Goal: Check status: Check status

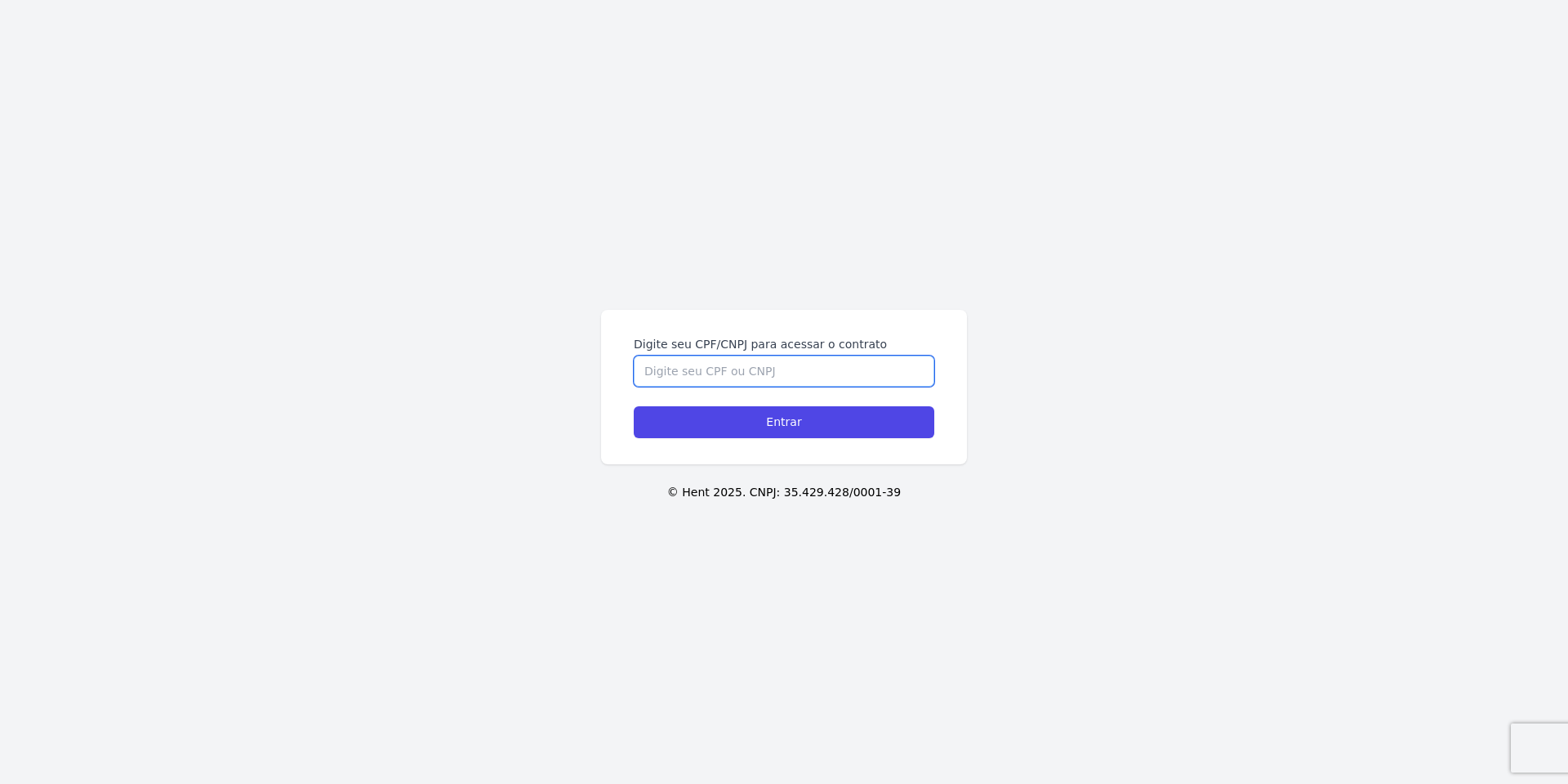
click at [739, 372] on input "Digite seu CPF/CNPJ para acessar o contrato" at bounding box center [784, 370] width 301 height 31
click at [741, 375] on input "Digite seu CPF/CNPJ para acessar o contrato" at bounding box center [784, 370] width 301 height 31
type input "10313778400"
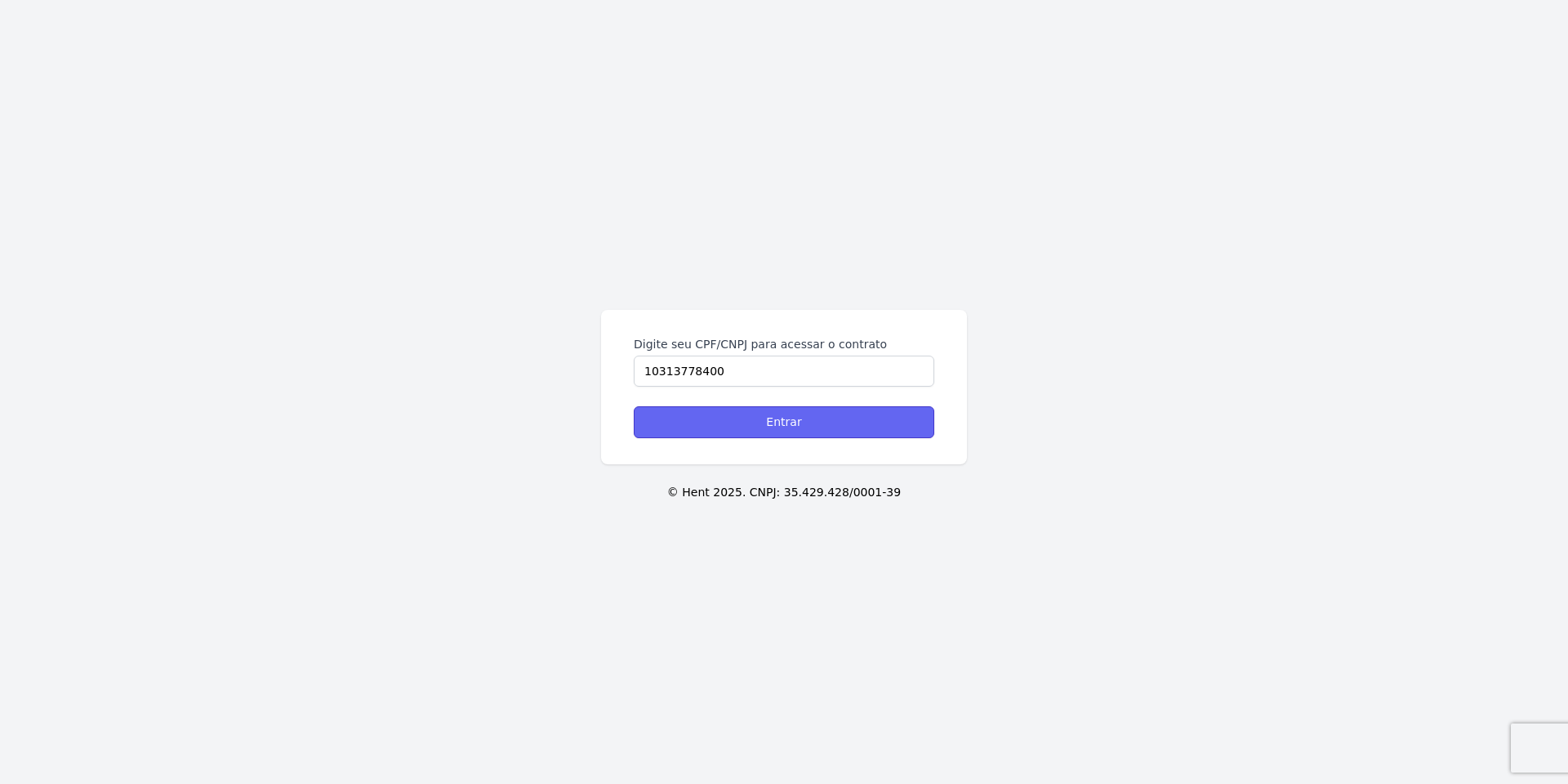
click at [826, 420] on input "Entrar" at bounding box center [784, 422] width 301 height 32
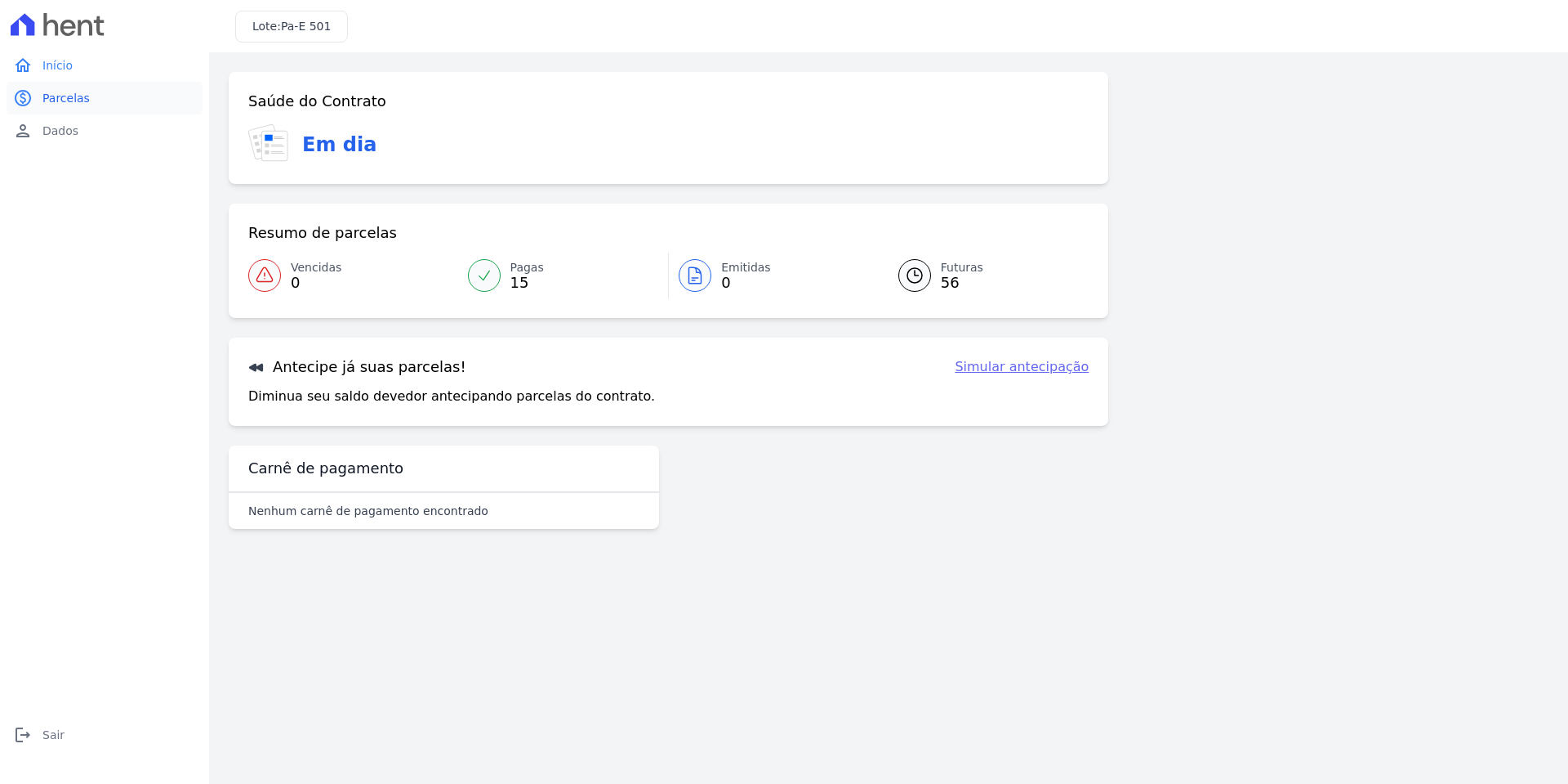
click at [64, 95] on span "Parcelas" at bounding box center [65, 97] width 48 height 16
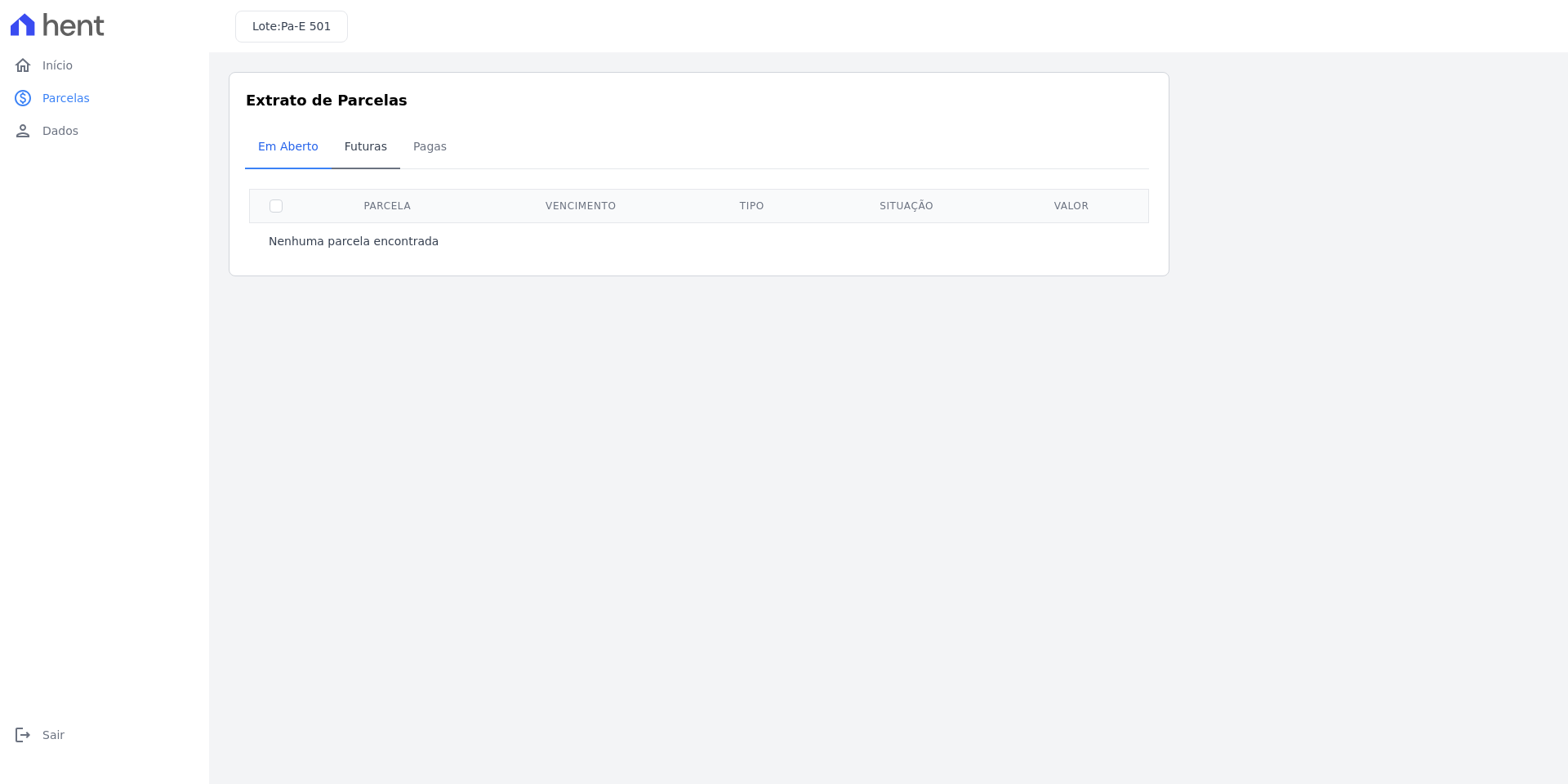
click at [357, 140] on span "Futuras" at bounding box center [366, 146] width 62 height 33
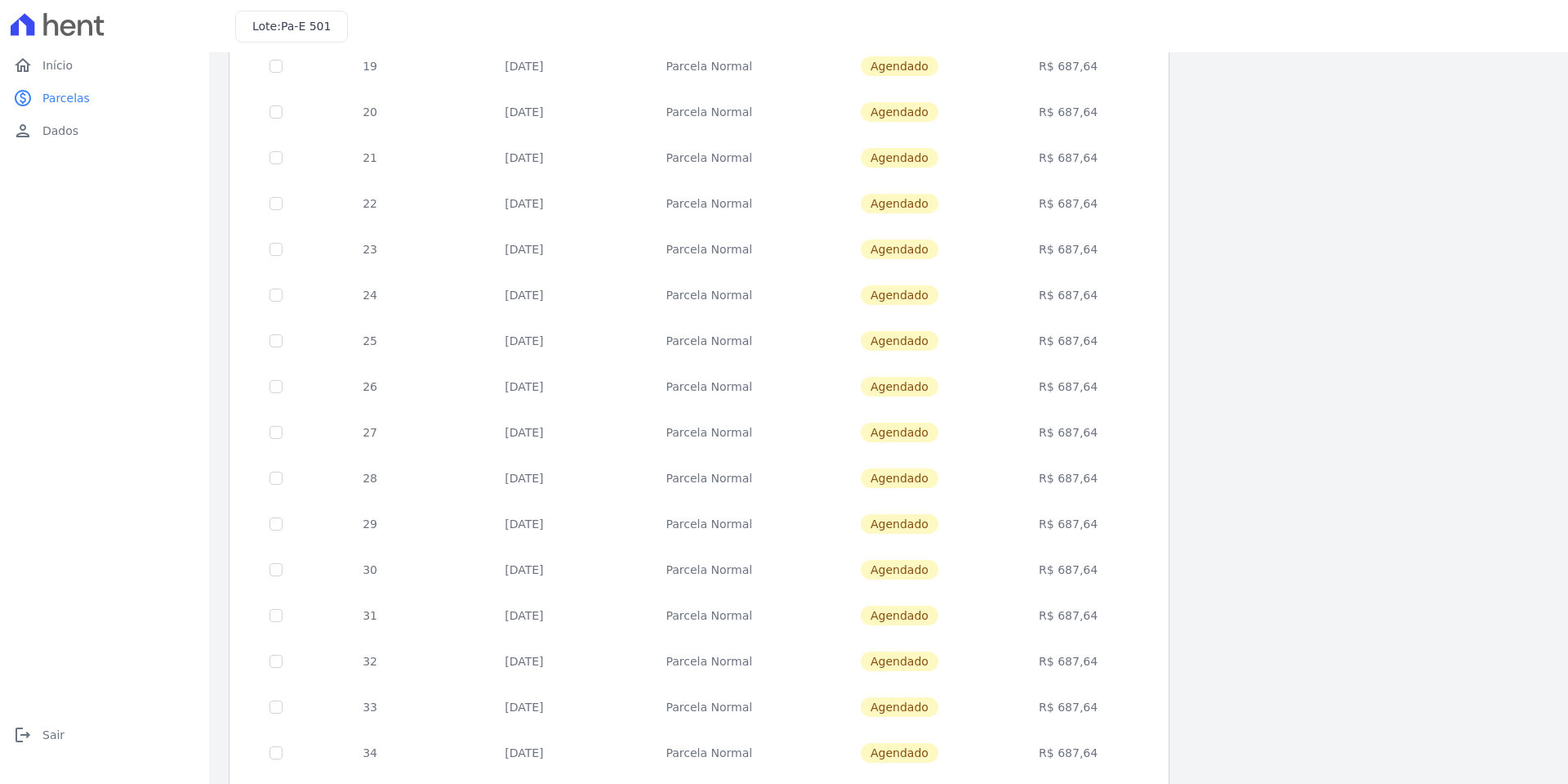
scroll to position [449, 0]
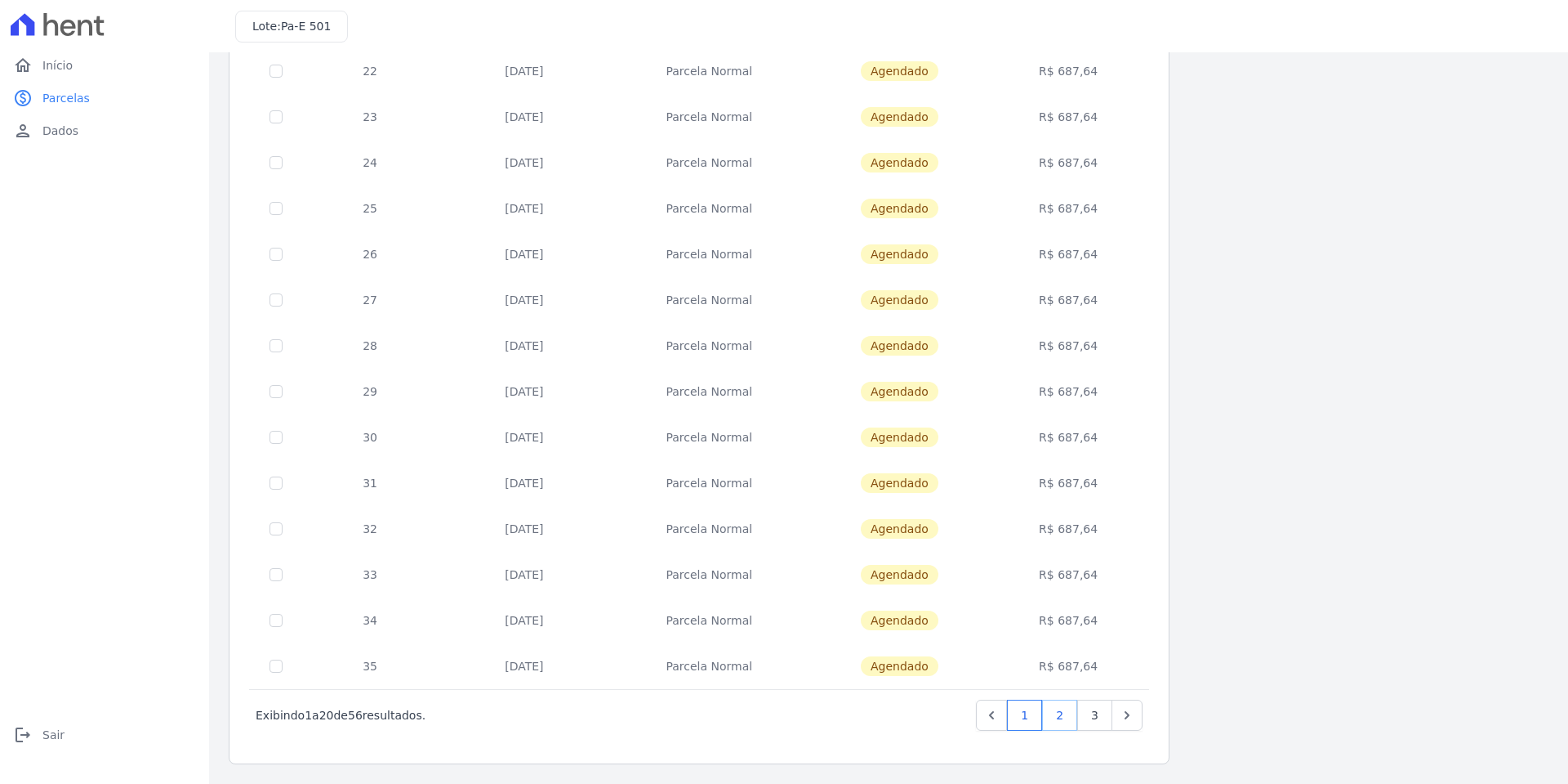
click at [1069, 716] on link "2" at bounding box center [1060, 715] width 35 height 31
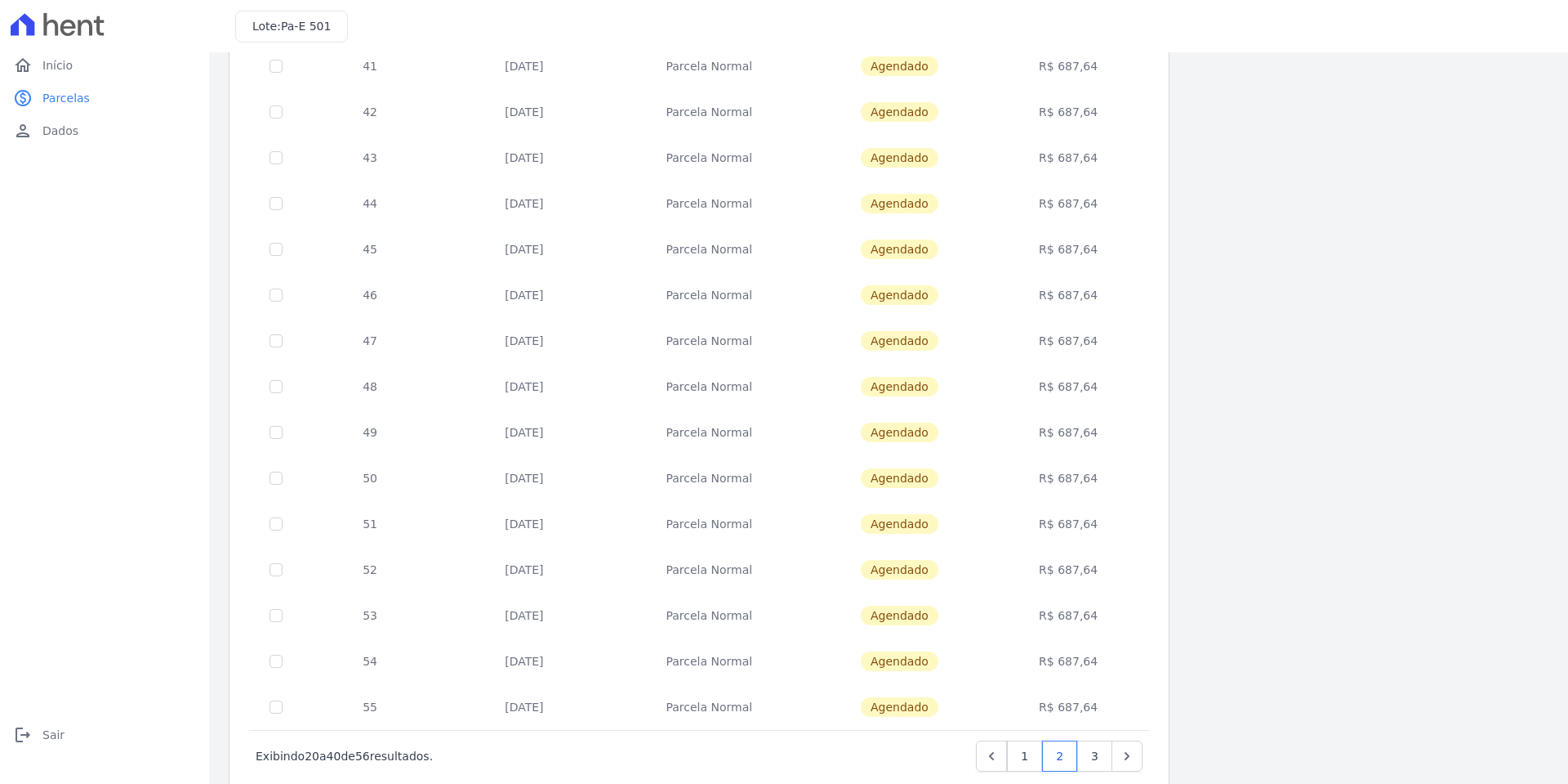
scroll to position [449, 0]
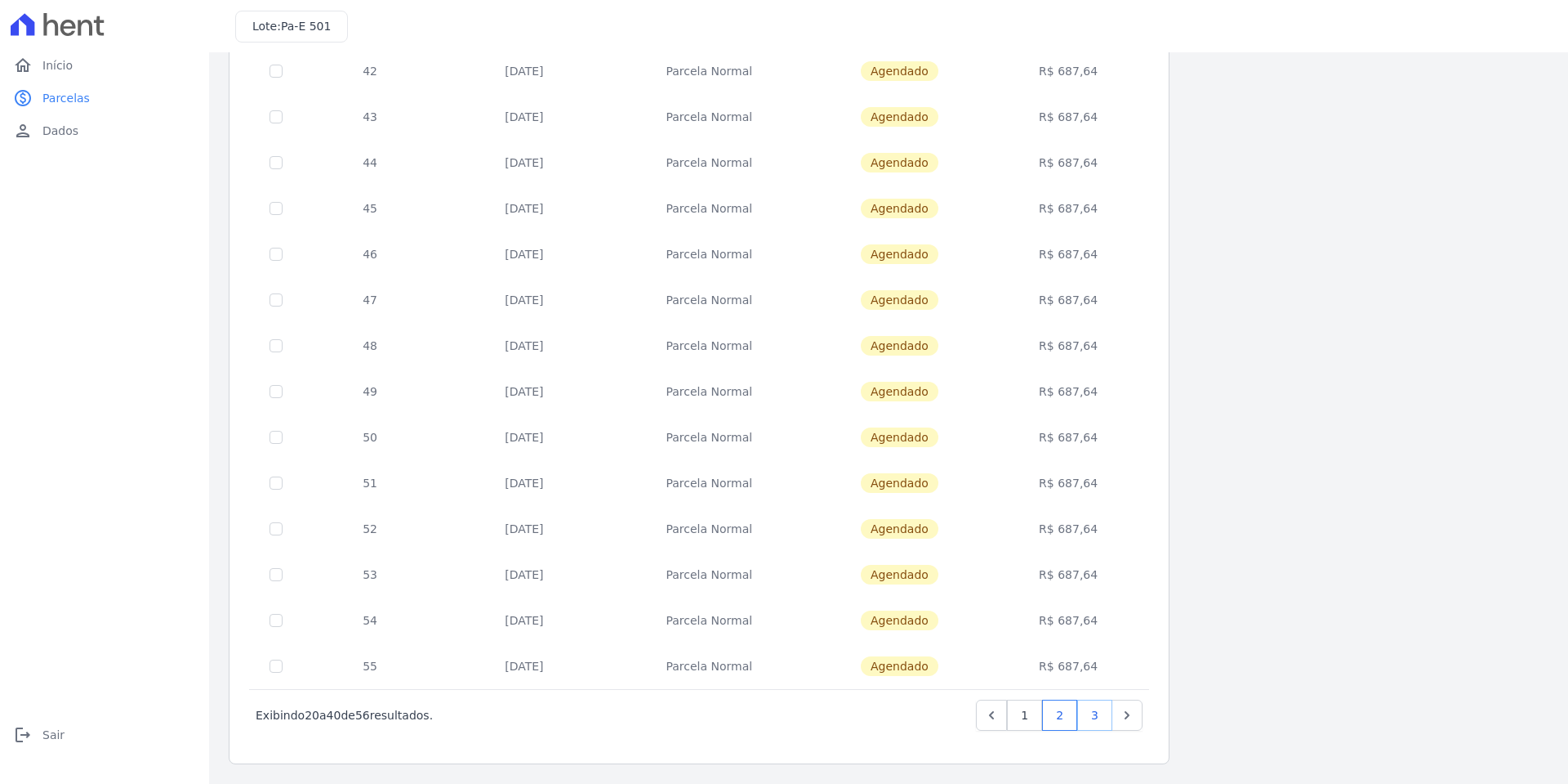
click at [1090, 706] on link "3" at bounding box center [1095, 715] width 35 height 31
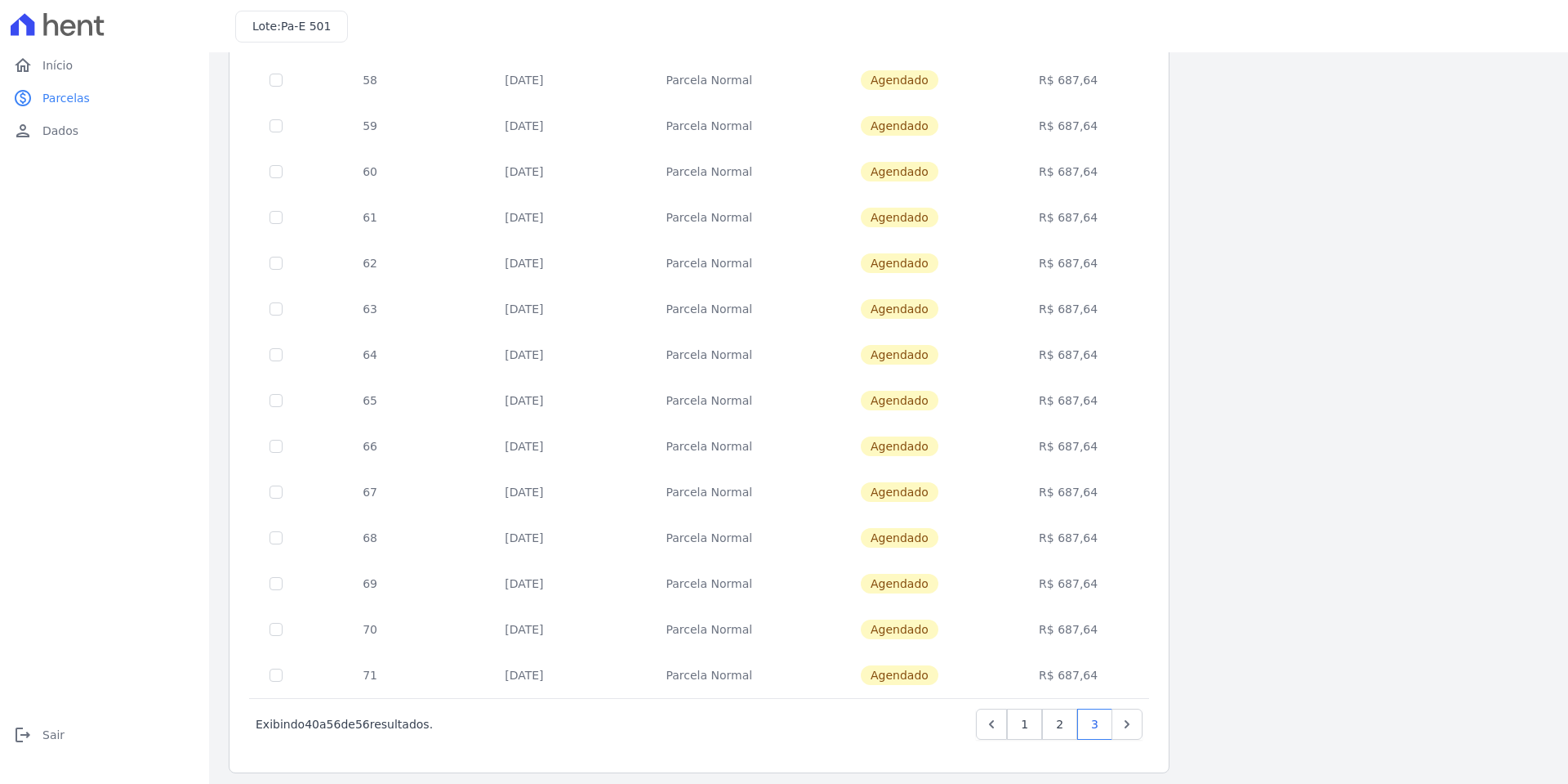
scroll to position [266, 0]
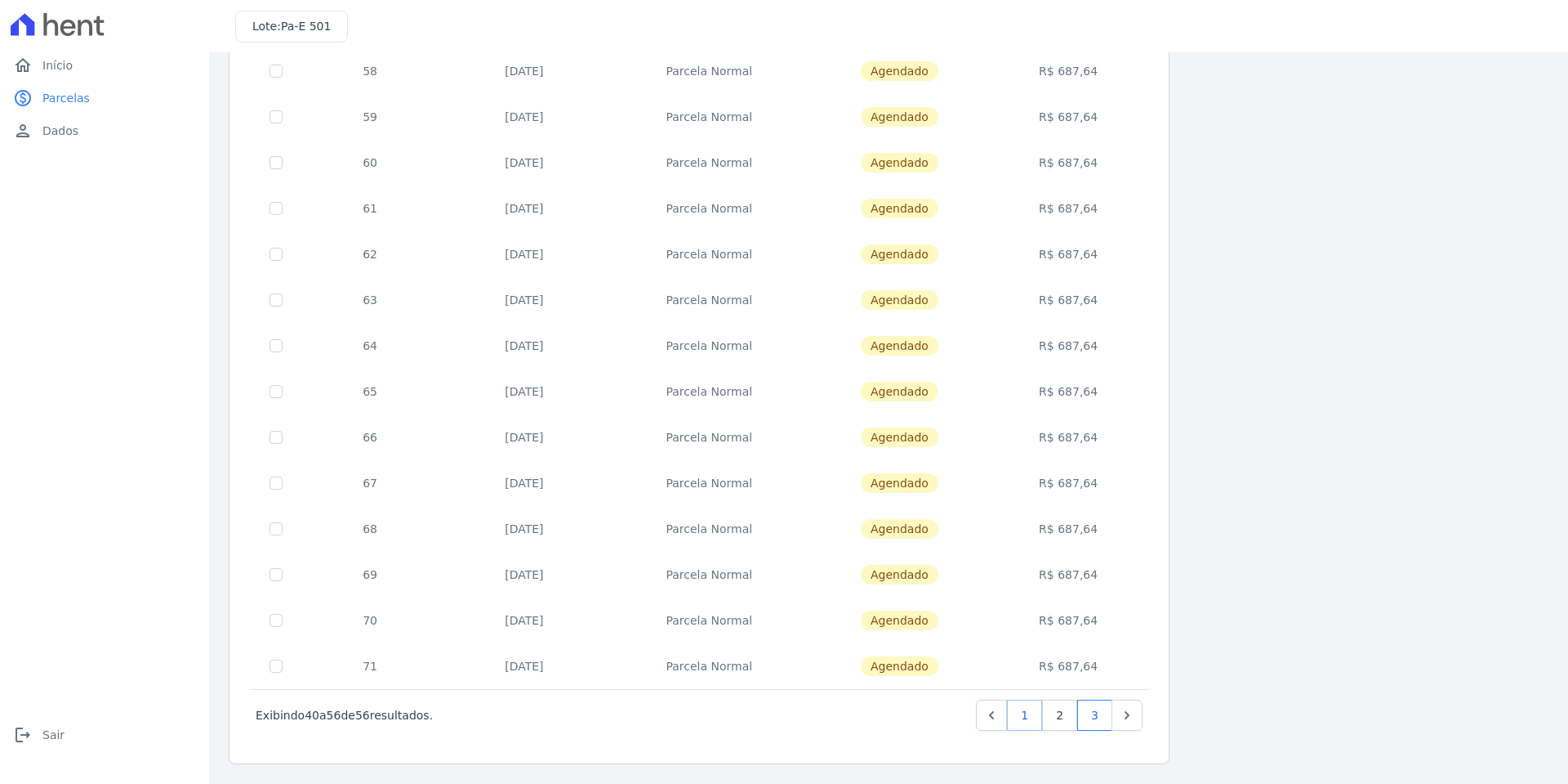
click at [1027, 706] on link "1" at bounding box center [1024, 715] width 35 height 31
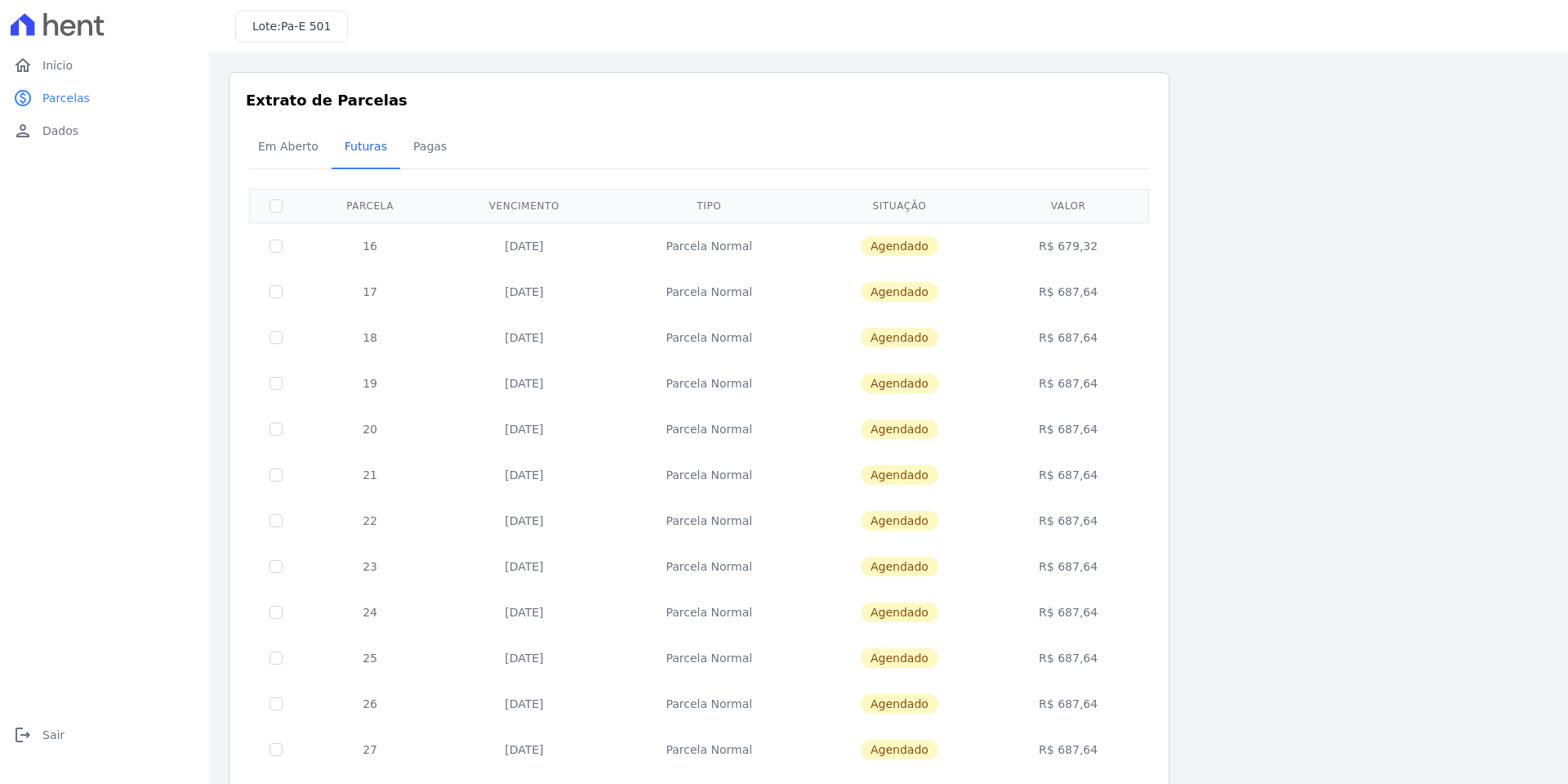
drag, startPoint x: 1027, startPoint y: 706, endPoint x: 1254, endPoint y: 555, distance: 272.6
click at [1254, 555] on div "Listagem de parcelas Baixar PDF Extrato de Parcelas Em [GEOGRAPHIC_DATA] Futura…" at bounding box center [888, 643] width 1320 height 1142
click at [280, 141] on span "Em Aberto" at bounding box center [289, 146] width 80 height 33
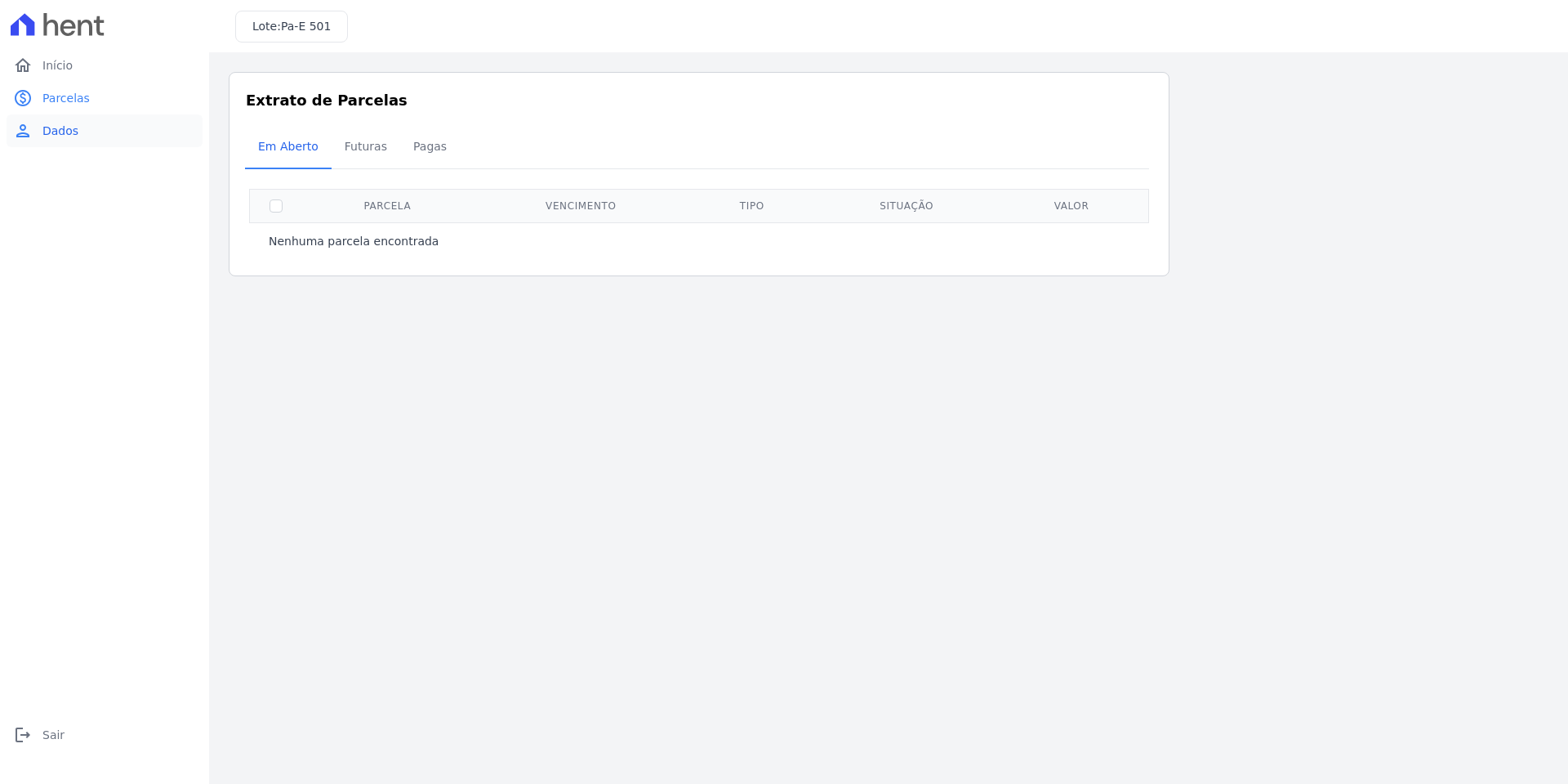
click at [81, 127] on link "person Dados" at bounding box center [105, 130] width 196 height 33
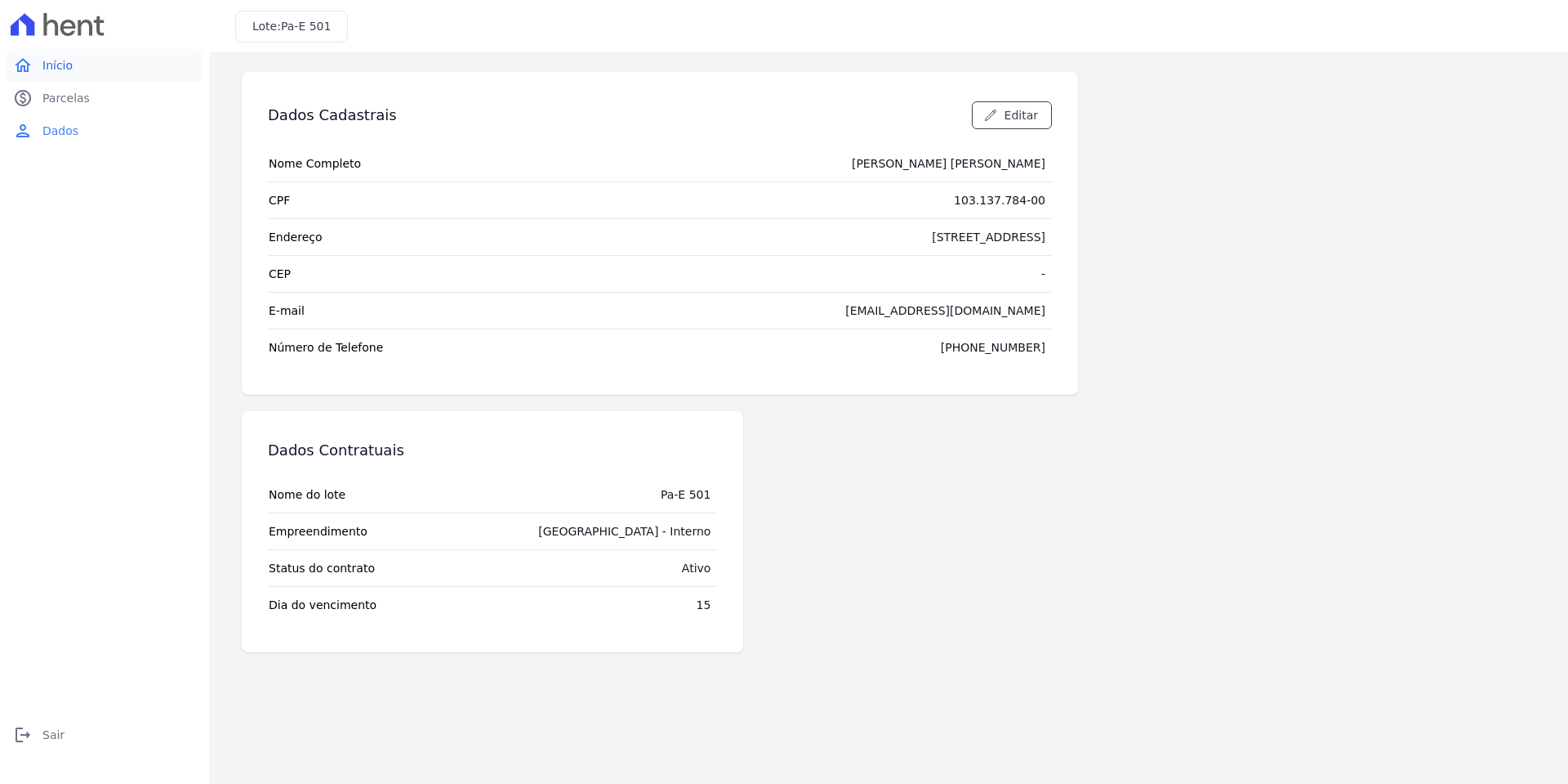
click at [66, 64] on span "Início" at bounding box center [57, 64] width 30 height 16
